Goal: Task Accomplishment & Management: Use online tool/utility

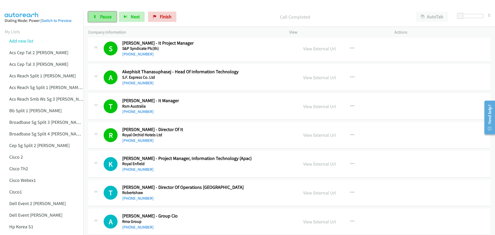
click at [97, 13] on link "Pause" at bounding box center [102, 17] width 28 height 10
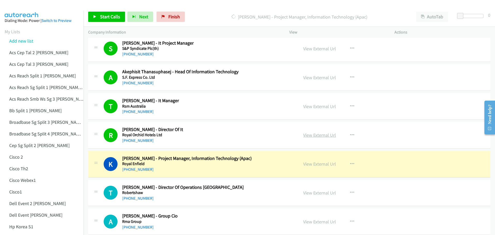
click at [312, 135] on link "View External Url" at bounding box center [319, 135] width 33 height 6
click at [324, 164] on link "View External Url" at bounding box center [319, 164] width 33 height 6
click at [316, 165] on link "View External Url" at bounding box center [319, 164] width 33 height 6
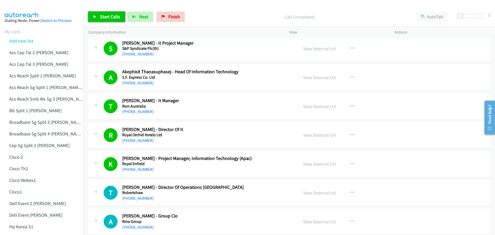
click at [112, 13] on link "Start Calls" at bounding box center [106, 17] width 37 height 10
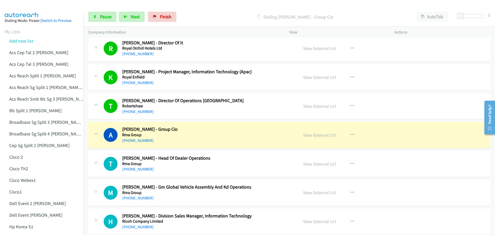
scroll to position [3354, 0]
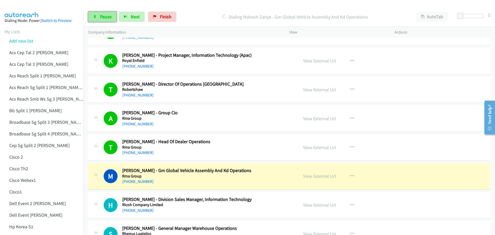
click at [104, 14] on span "Pause" at bounding box center [106, 17] width 12 height 6
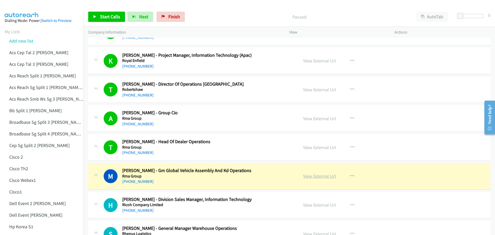
click at [319, 175] on link "View External Url" at bounding box center [319, 176] width 33 height 6
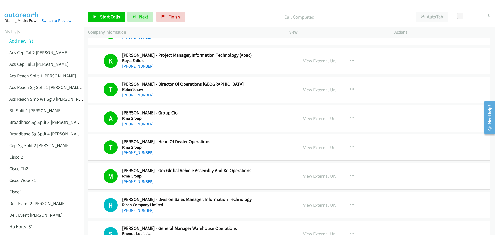
scroll to position [3430, 0]
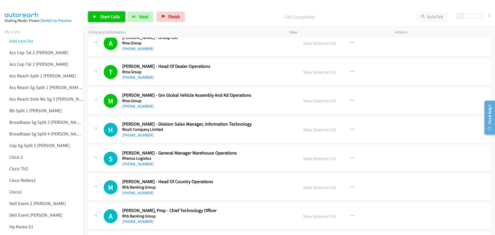
click at [111, 17] on span "Start Calls" at bounding box center [110, 17] width 20 height 6
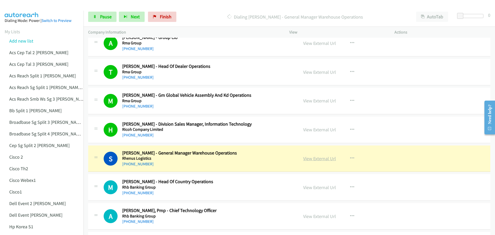
click at [309, 160] on link "View External Url" at bounding box center [319, 159] width 33 height 6
click at [106, 15] on span "Pause" at bounding box center [106, 17] width 12 height 6
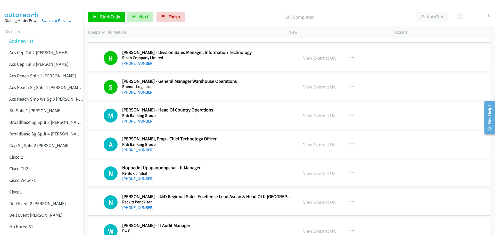
scroll to position [3507, 0]
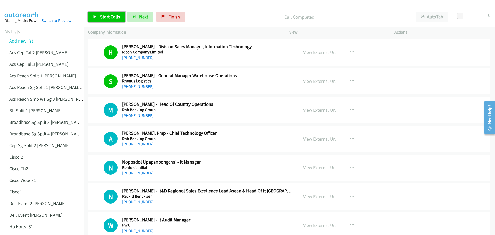
click at [100, 16] on span "Start Calls" at bounding box center [110, 17] width 20 height 6
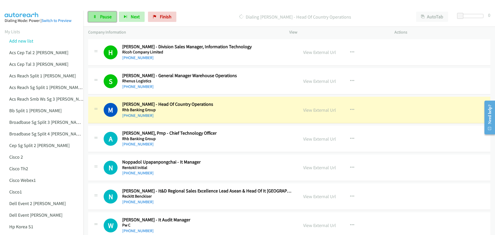
click at [104, 17] on span "Pause" at bounding box center [106, 17] width 12 height 6
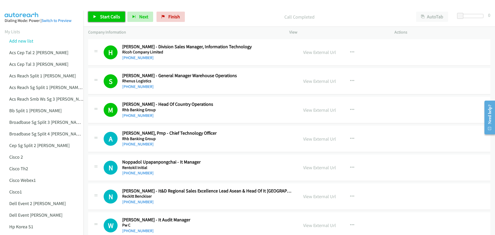
click at [105, 19] on span "Start Calls" at bounding box center [110, 17] width 20 height 6
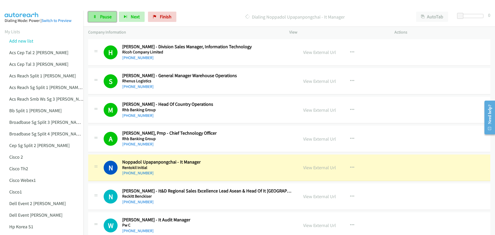
click at [104, 20] on link "Pause" at bounding box center [102, 17] width 28 height 10
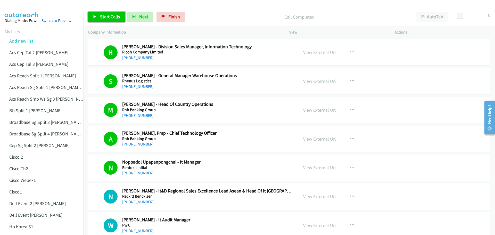
click at [113, 12] on link "Start Calls" at bounding box center [106, 17] width 37 height 10
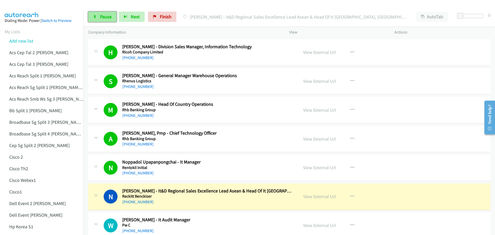
click at [103, 17] on span "Pause" at bounding box center [106, 17] width 12 height 6
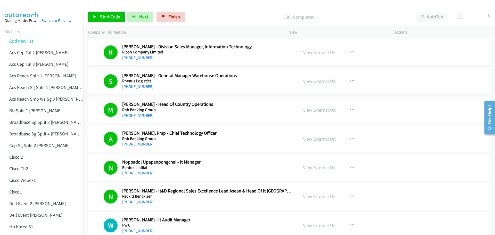
click at [320, 140] on link "View External Url" at bounding box center [319, 139] width 33 height 6
click at [115, 17] on span "Start Calls" at bounding box center [110, 17] width 20 height 6
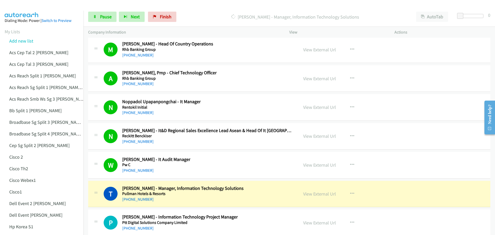
scroll to position [3636, 0]
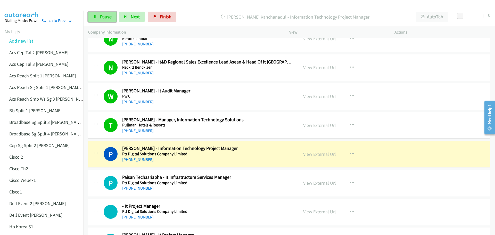
drag, startPoint x: 108, startPoint y: 18, endPoint x: 116, endPoint y: 15, distance: 8.7
click at [108, 18] on span "Pause" at bounding box center [106, 17] width 12 height 6
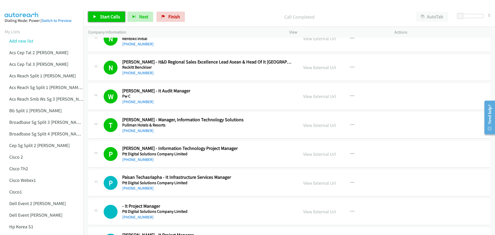
click at [107, 17] on span "Start Calls" at bounding box center [110, 17] width 20 height 6
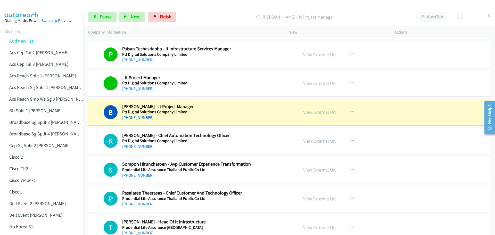
scroll to position [3765, 0]
click at [319, 112] on link "View External Url" at bounding box center [319, 112] width 33 height 6
click at [106, 16] on span "Pause" at bounding box center [106, 17] width 12 height 6
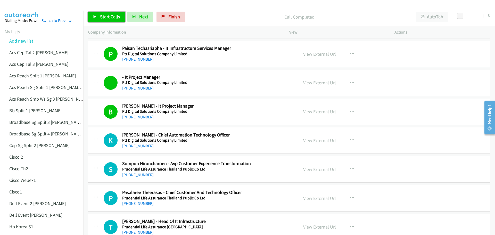
click at [105, 14] on span "Start Calls" at bounding box center [110, 17] width 20 height 6
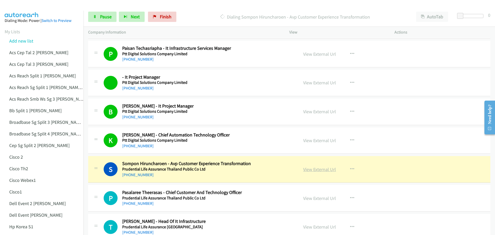
click at [315, 171] on link "View External Url" at bounding box center [319, 169] width 33 height 6
click at [100, 16] on link "Pause" at bounding box center [102, 17] width 28 height 10
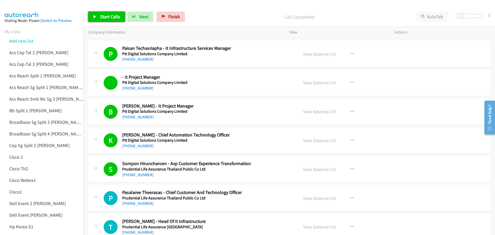
click at [108, 12] on link "Start Calls" at bounding box center [106, 17] width 37 height 10
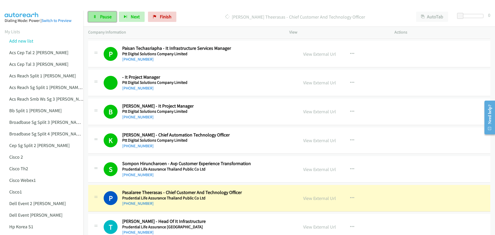
click at [102, 17] on span "Pause" at bounding box center [106, 17] width 12 height 6
